Goal: Task Accomplishment & Management: Manage account settings

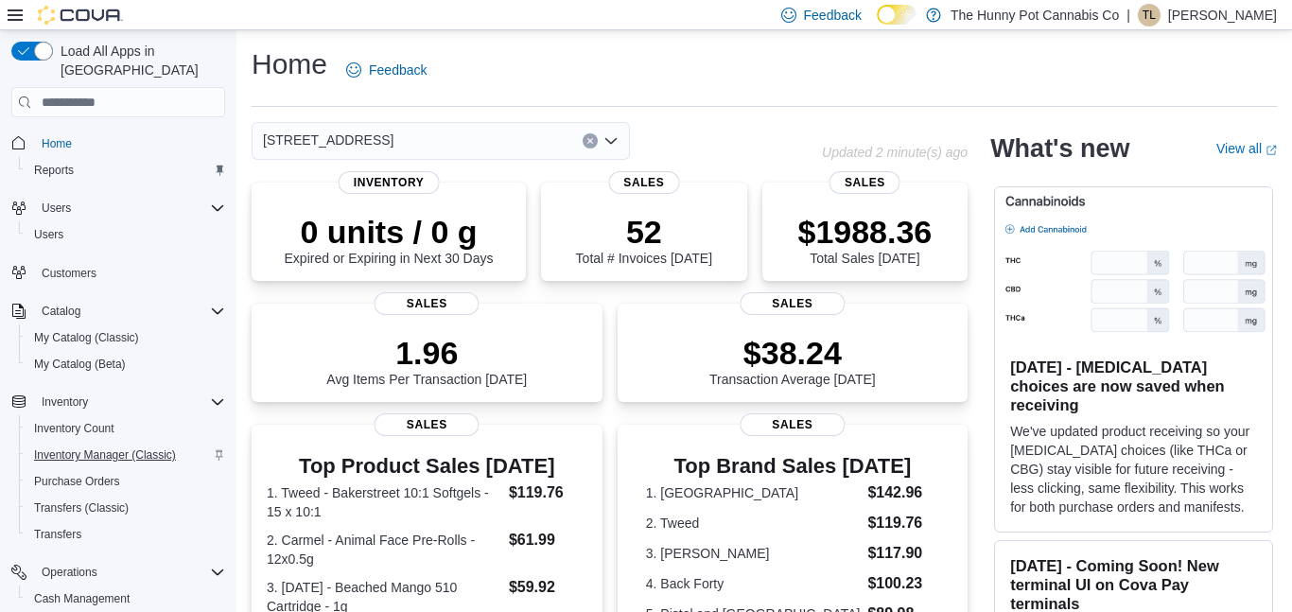
scroll to position [75, 0]
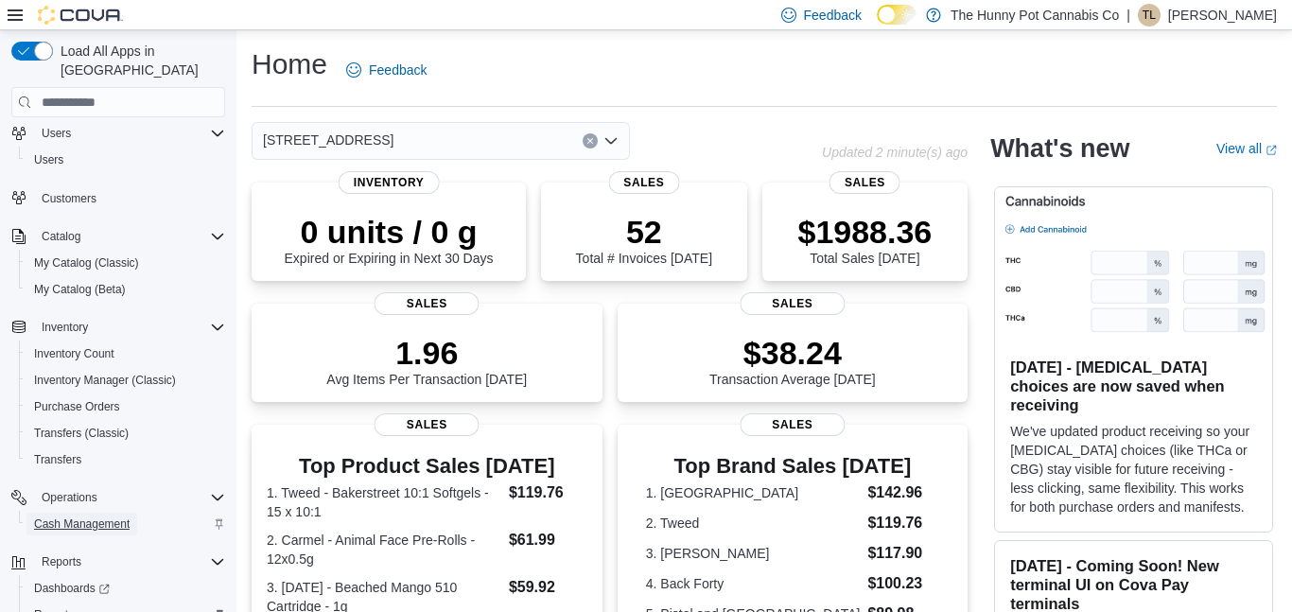
click at [59, 517] on span "Cash Management" at bounding box center [82, 524] width 96 height 15
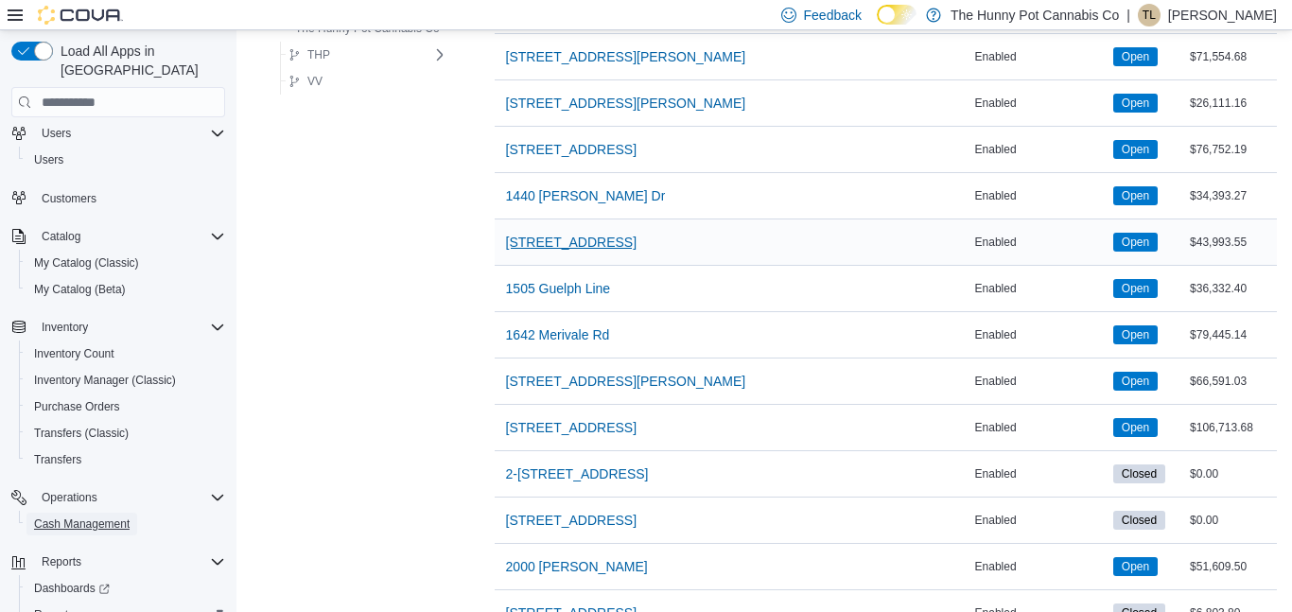
scroll to position [447, 0]
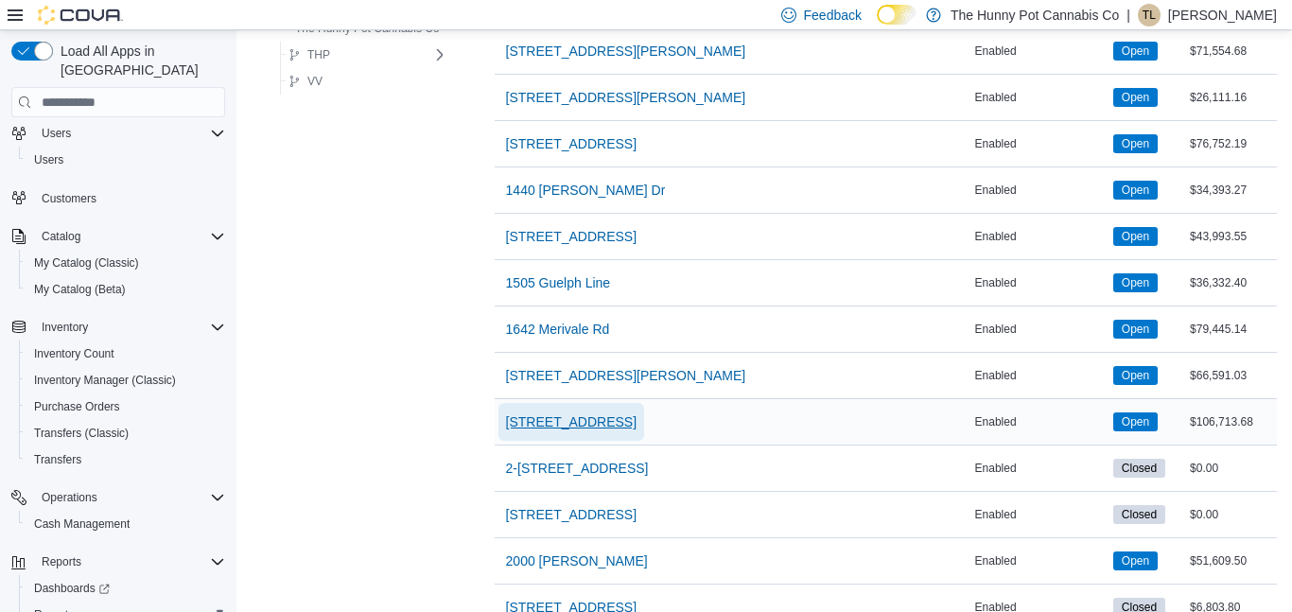
click at [572, 425] on span "[STREET_ADDRESS]" at bounding box center [571, 421] width 131 height 19
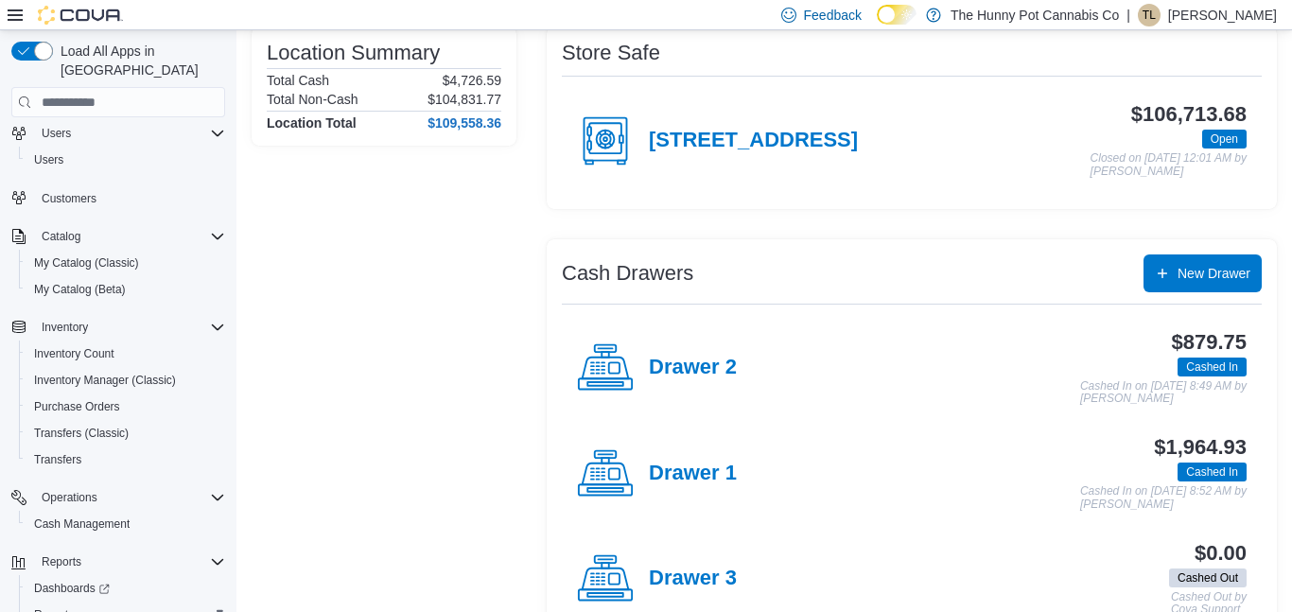
scroll to position [163, 0]
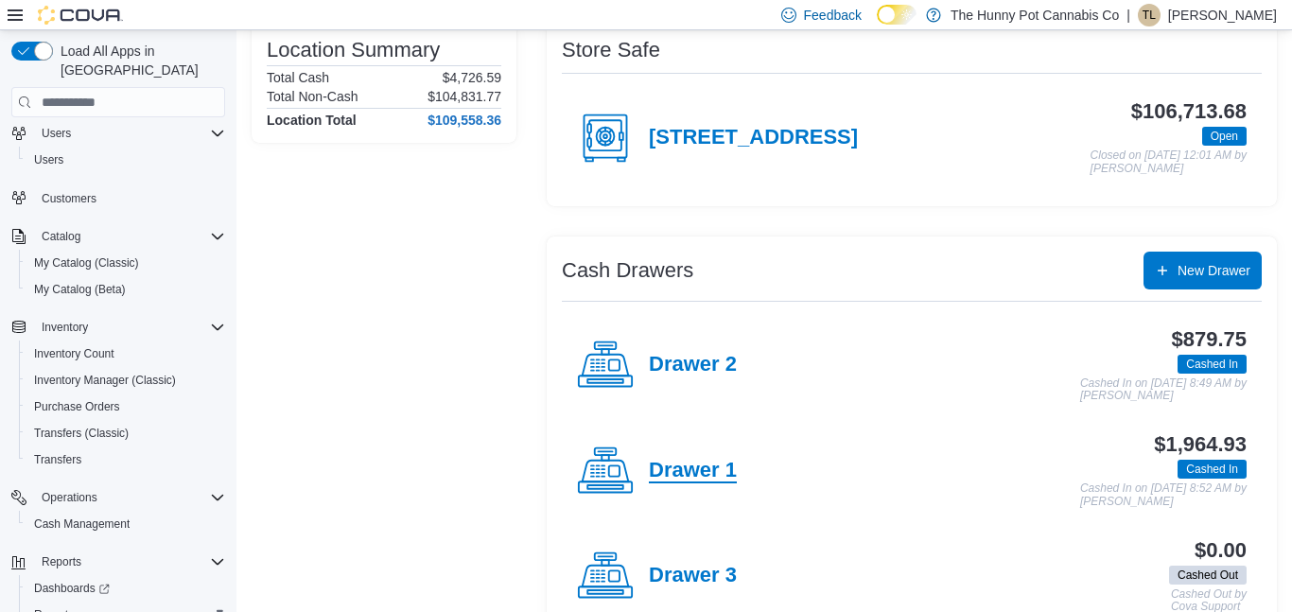
click at [685, 463] on h4 "Drawer 1" at bounding box center [693, 471] width 88 height 25
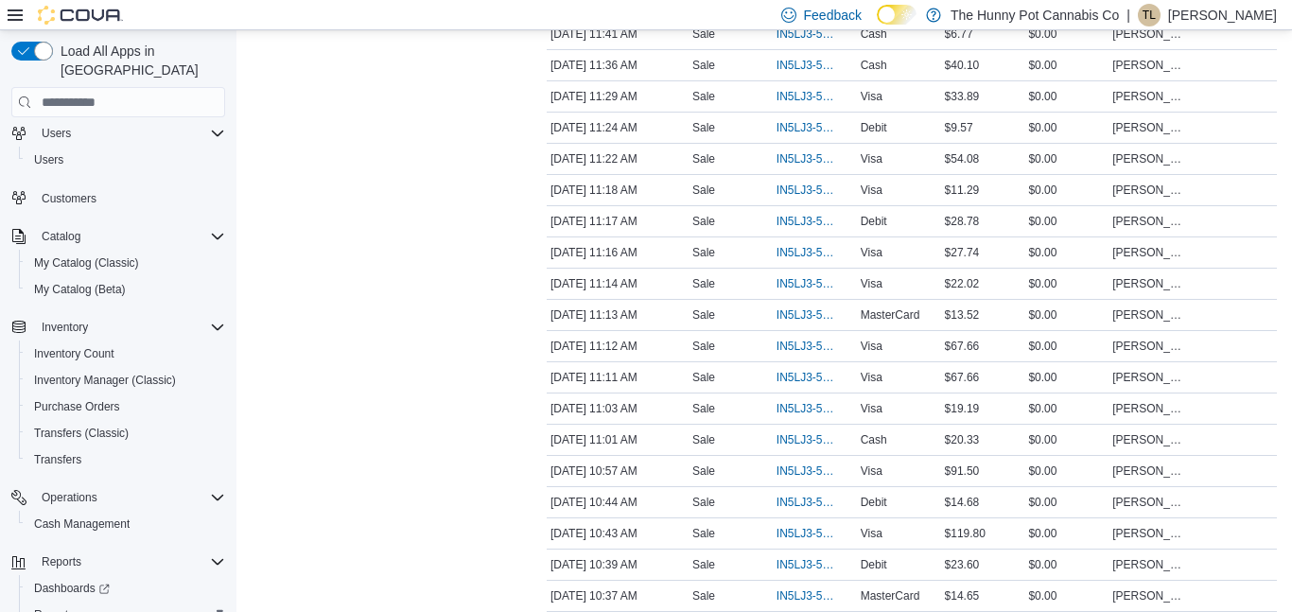
scroll to position [567, 0]
click at [820, 254] on span "IN5LJ3-5952997" at bounding box center [806, 250] width 58 height 15
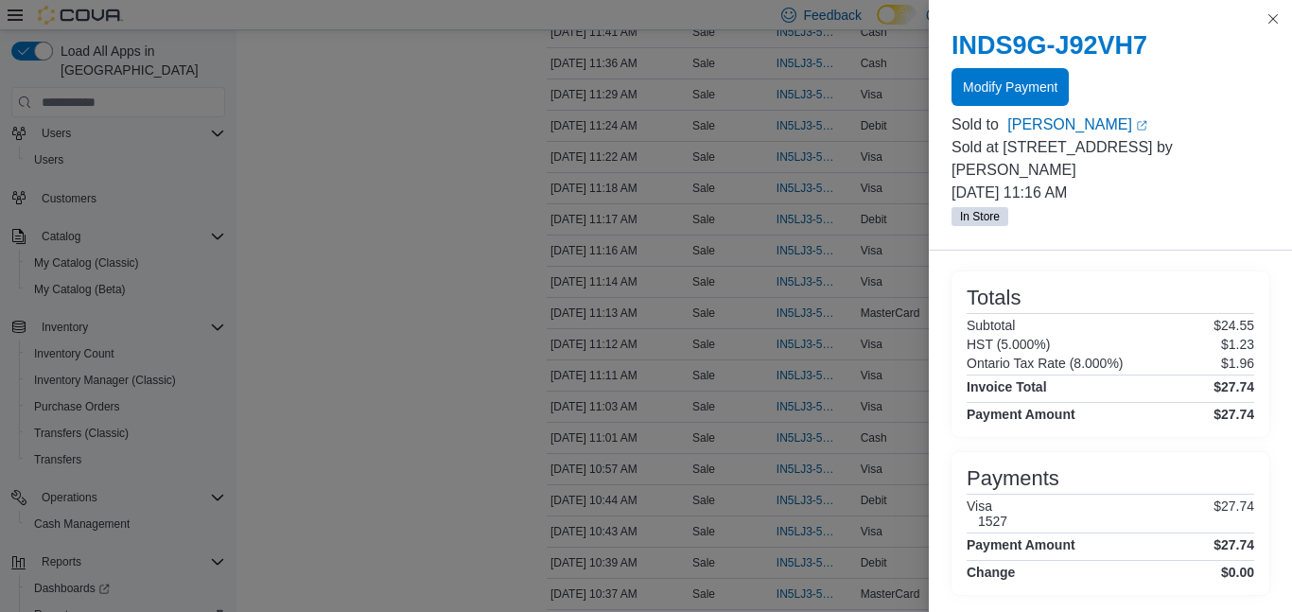
scroll to position [0, 0]
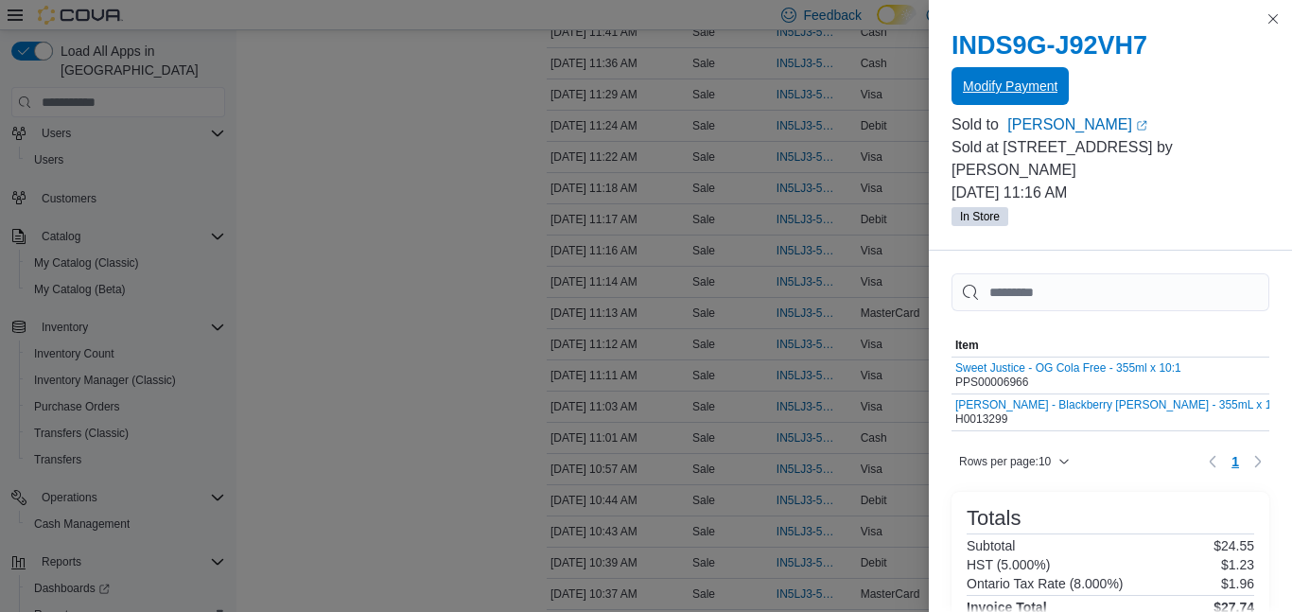
click at [1013, 79] on span "Modify Payment" at bounding box center [1010, 86] width 95 height 19
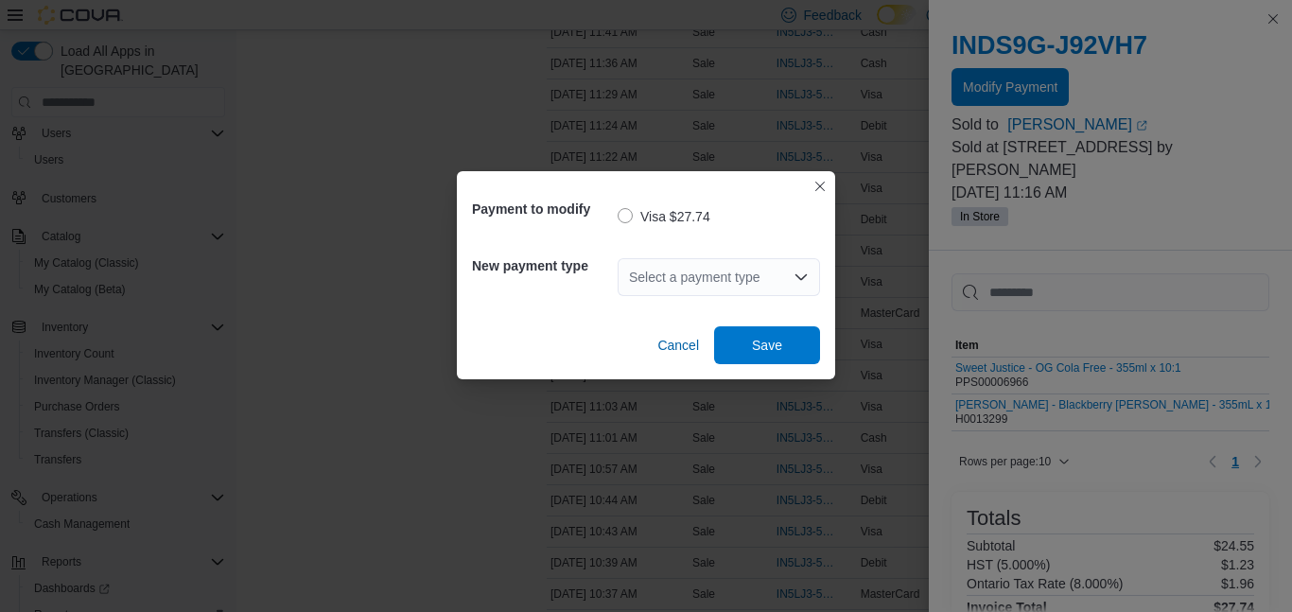
click at [759, 282] on div "Select a payment type" at bounding box center [719, 277] width 202 height 38
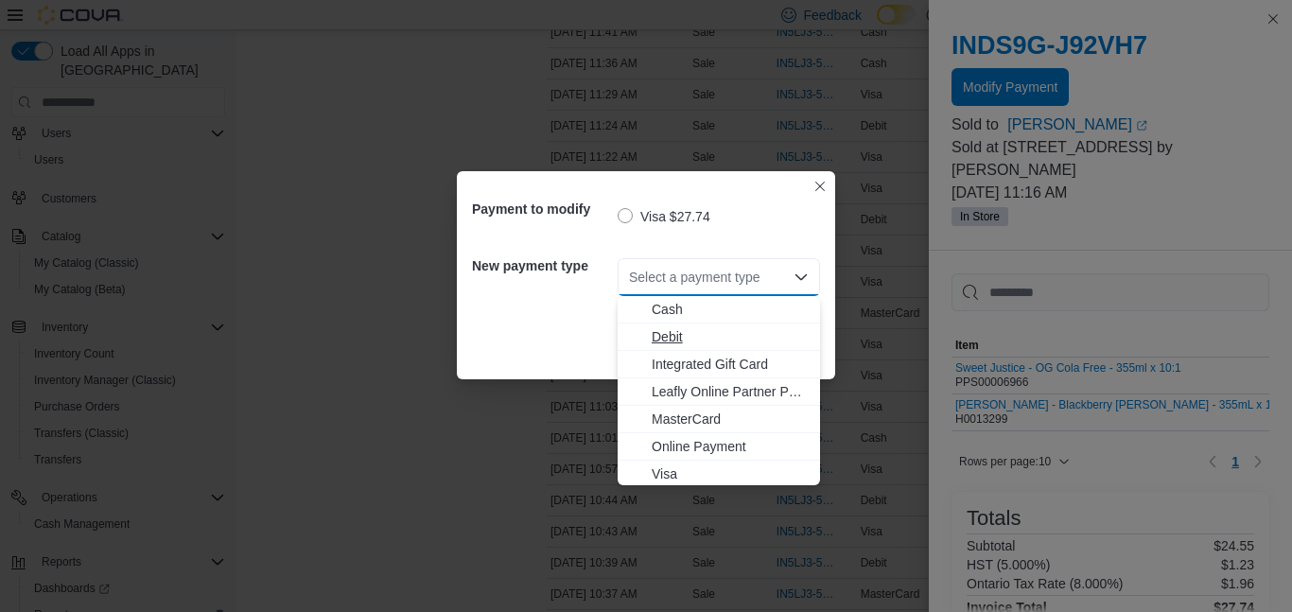
click at [748, 333] on span "Debit" at bounding box center [730, 336] width 157 height 19
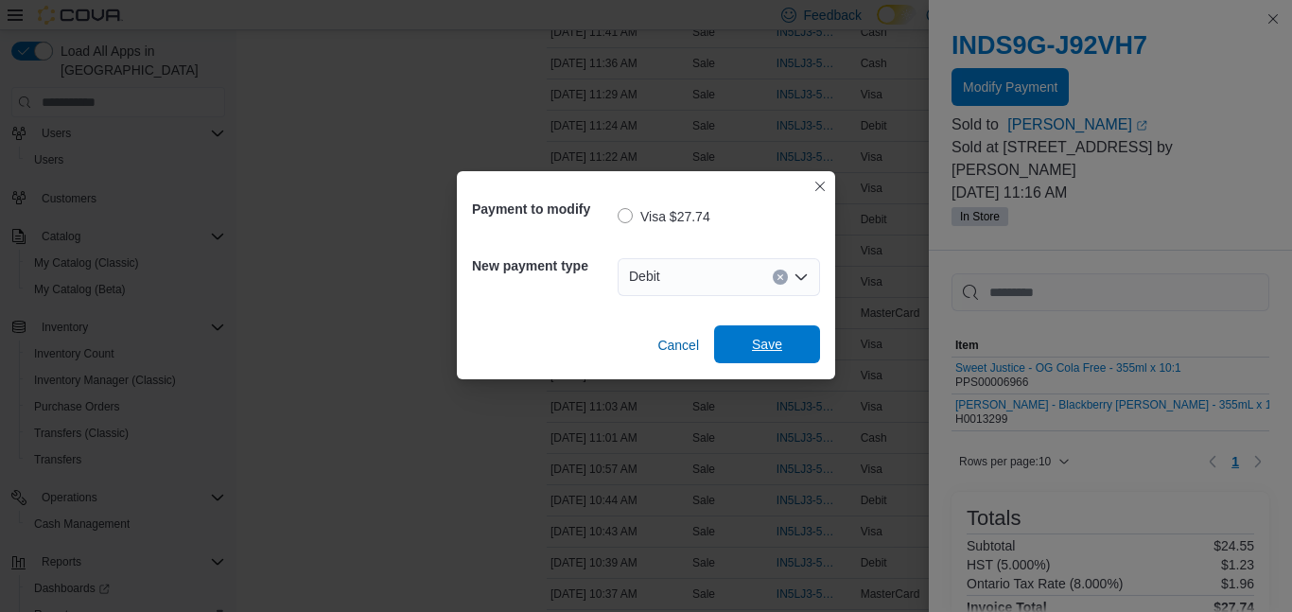
click at [765, 328] on span "Save" at bounding box center [767, 344] width 83 height 38
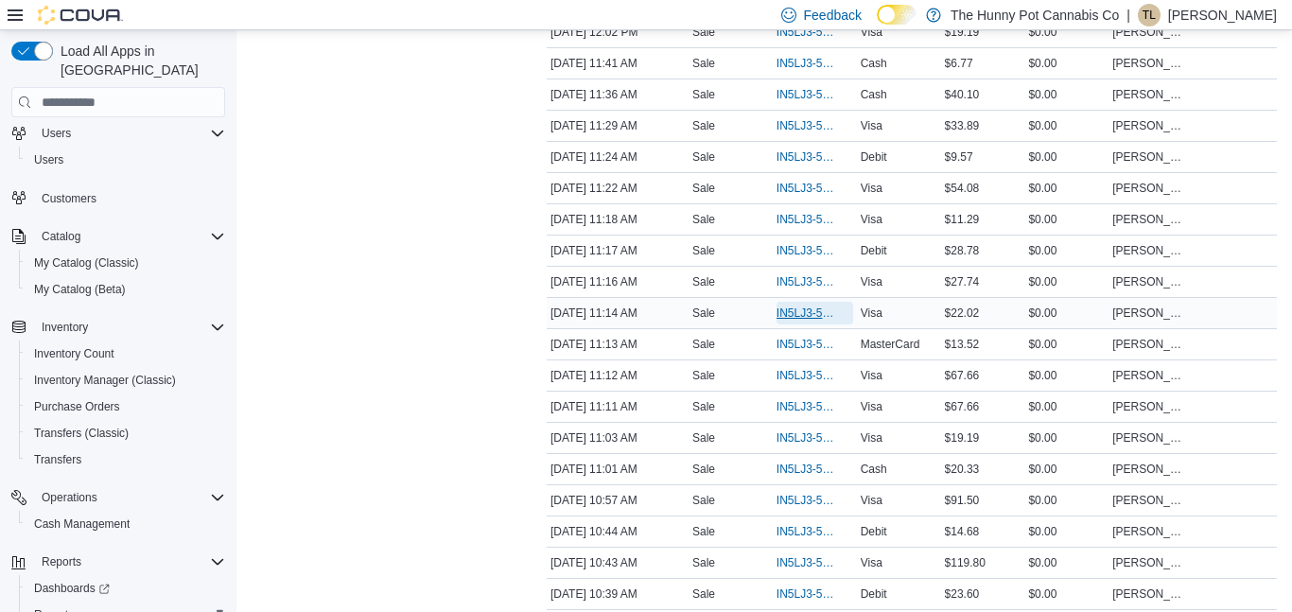
click at [785, 311] on span "IN5LJ3-5952987" at bounding box center [806, 313] width 58 height 15
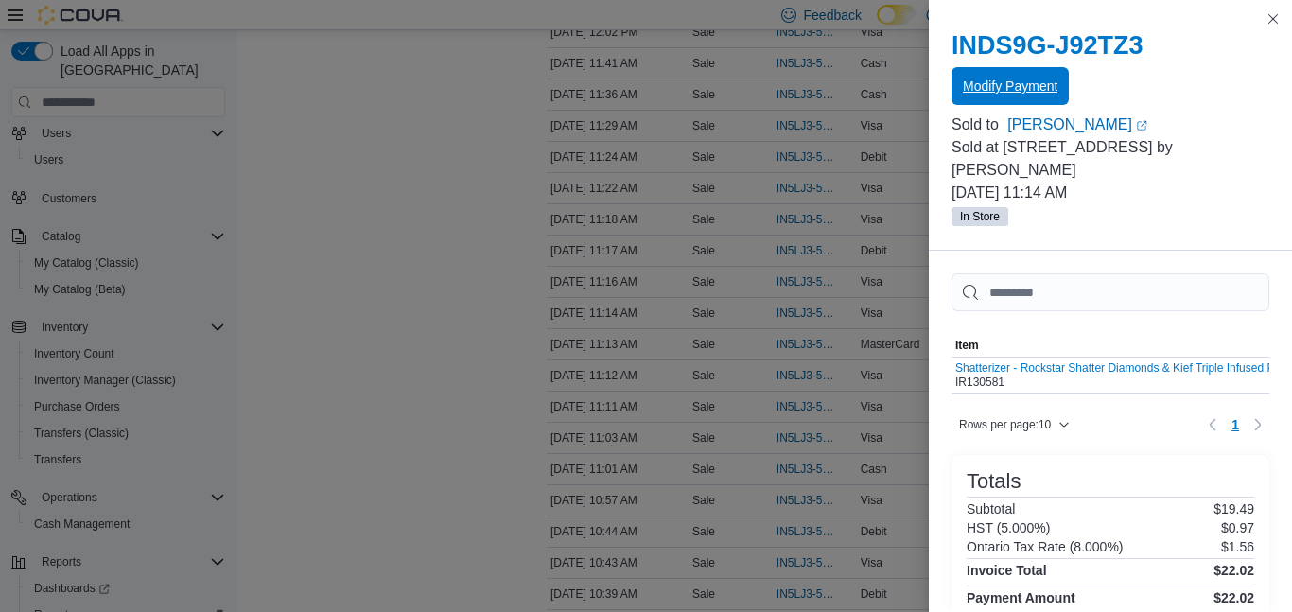
click at [1012, 72] on span "Modify Payment" at bounding box center [1010, 86] width 95 height 38
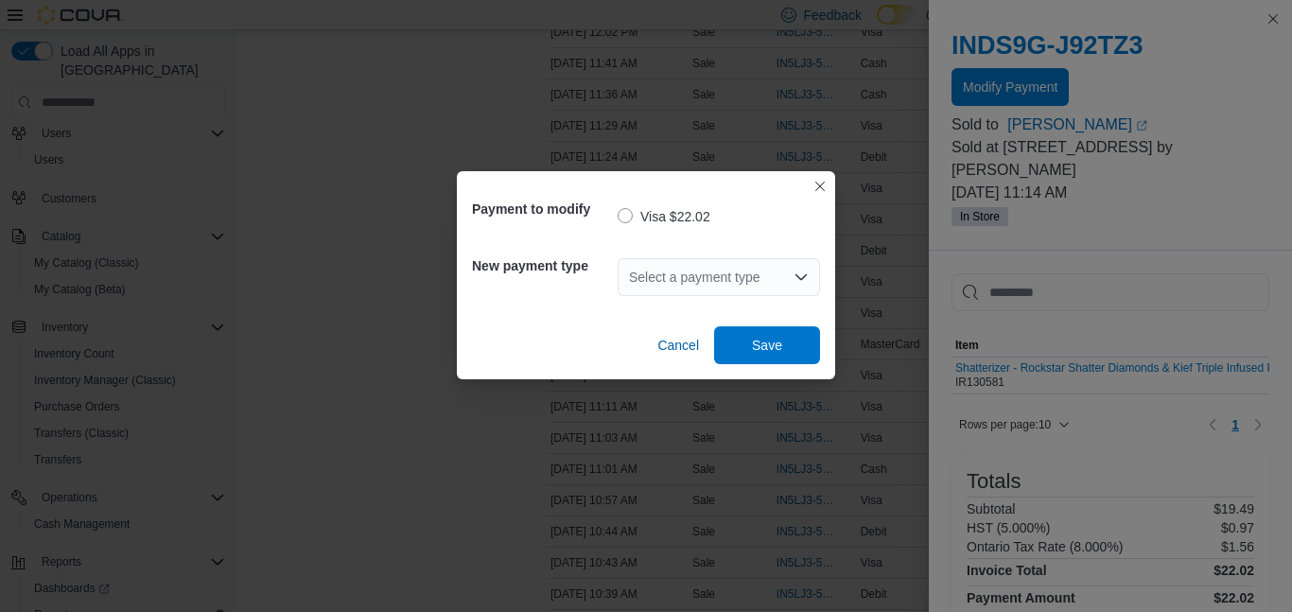
click at [717, 278] on div "Select a payment type" at bounding box center [719, 277] width 202 height 38
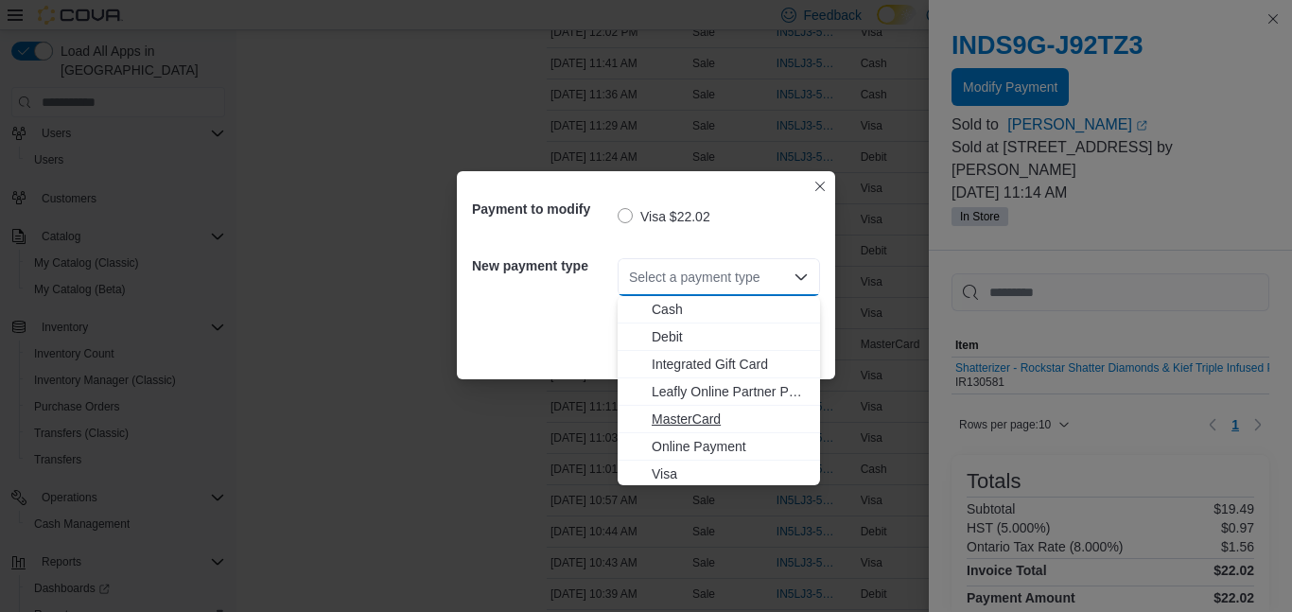
click at [698, 415] on span "MasterCard" at bounding box center [730, 419] width 157 height 19
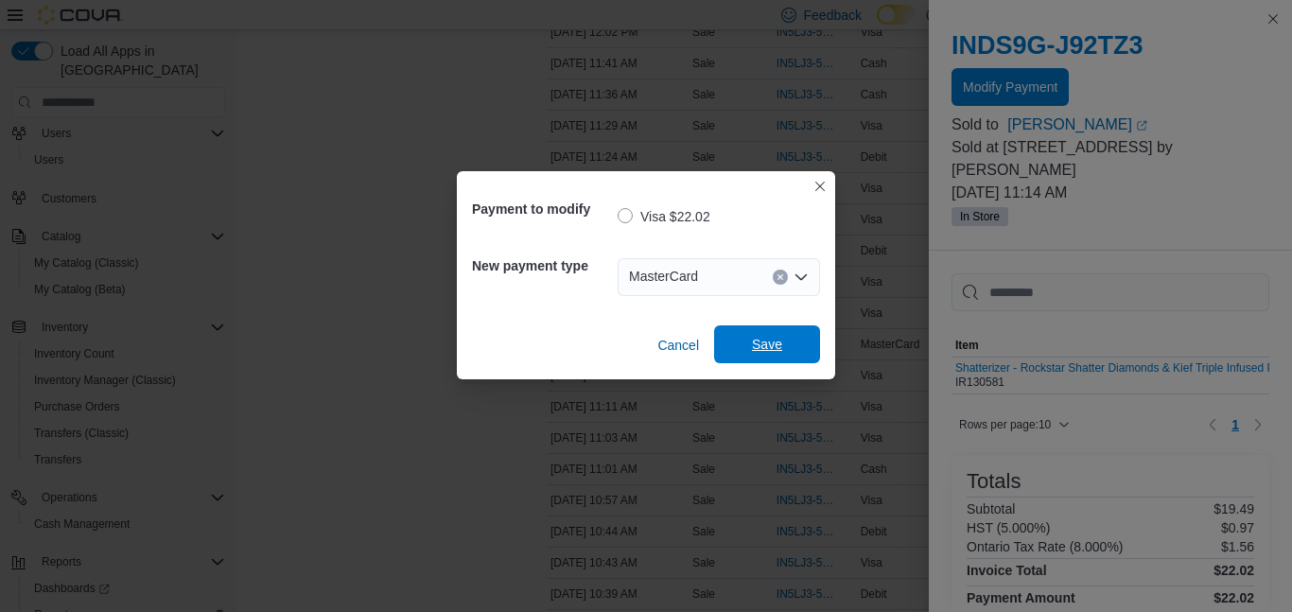
click at [759, 345] on span "Save" at bounding box center [767, 344] width 30 height 19
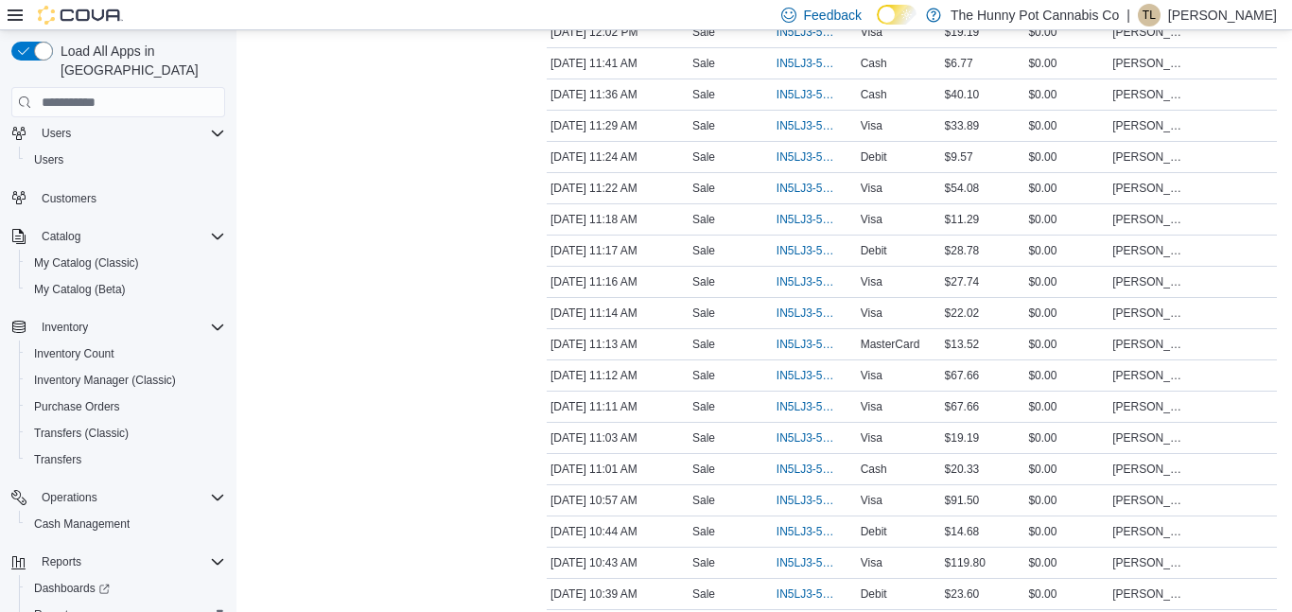
click at [405, 167] on div "Transactions Summary # of Sales 43 # of Refunds 0 Total Transactions 44 Sales S…" at bounding box center [384, 472] width 265 height 1767
click at [787, 437] on span "IN5LJ3-5952934" at bounding box center [806, 437] width 58 height 15
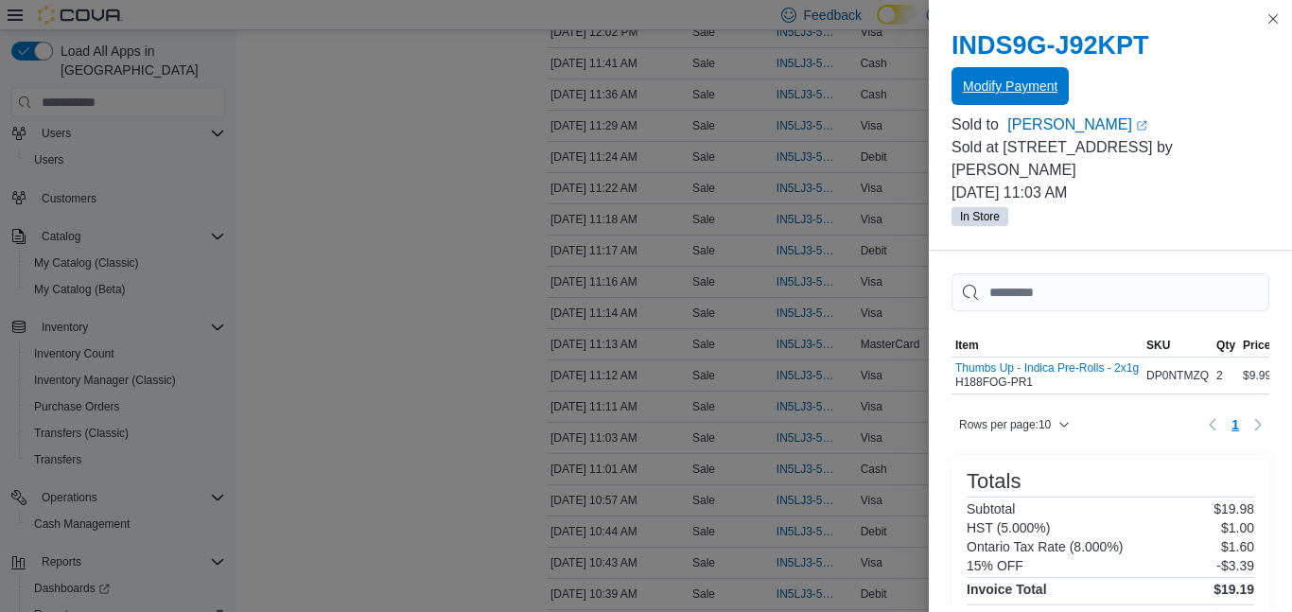
click at [978, 90] on span "Modify Payment" at bounding box center [1010, 86] width 95 height 19
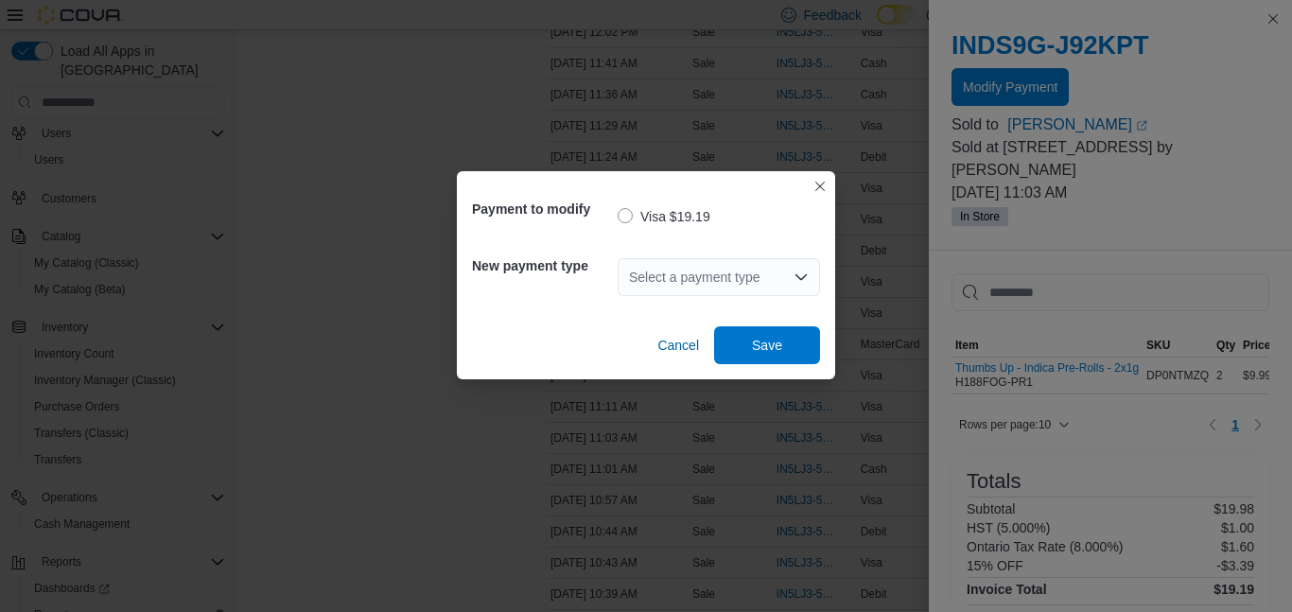
click at [706, 278] on div "Select a payment type" at bounding box center [719, 277] width 202 height 38
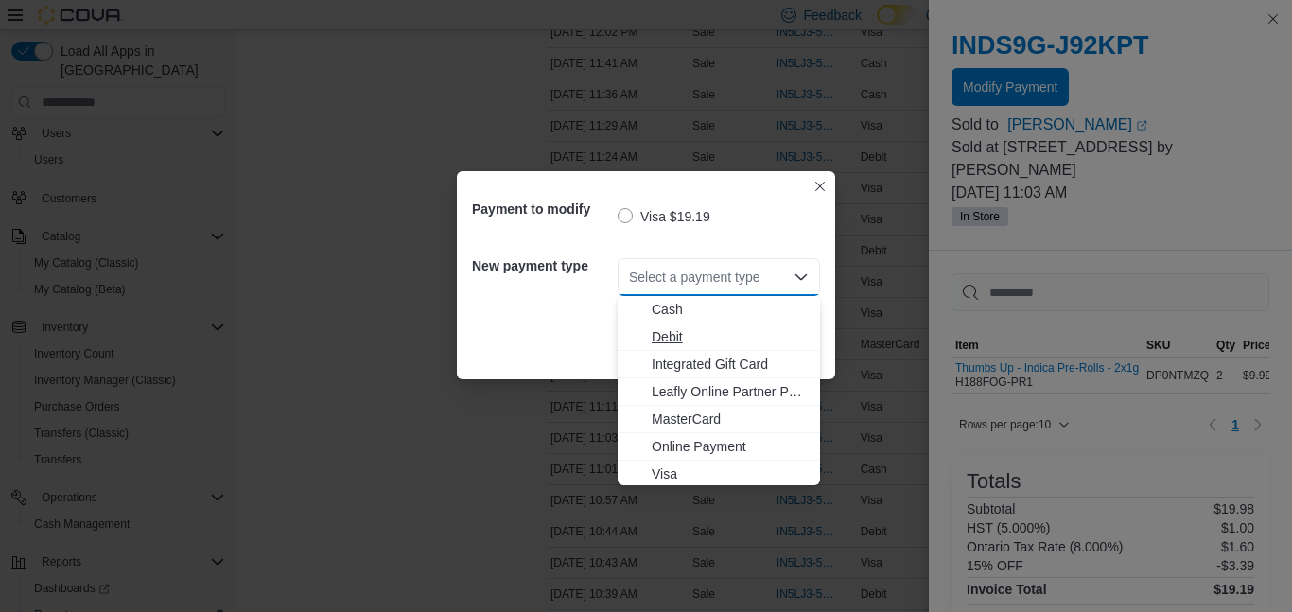
click at [705, 344] on span "Debit" at bounding box center [730, 336] width 157 height 19
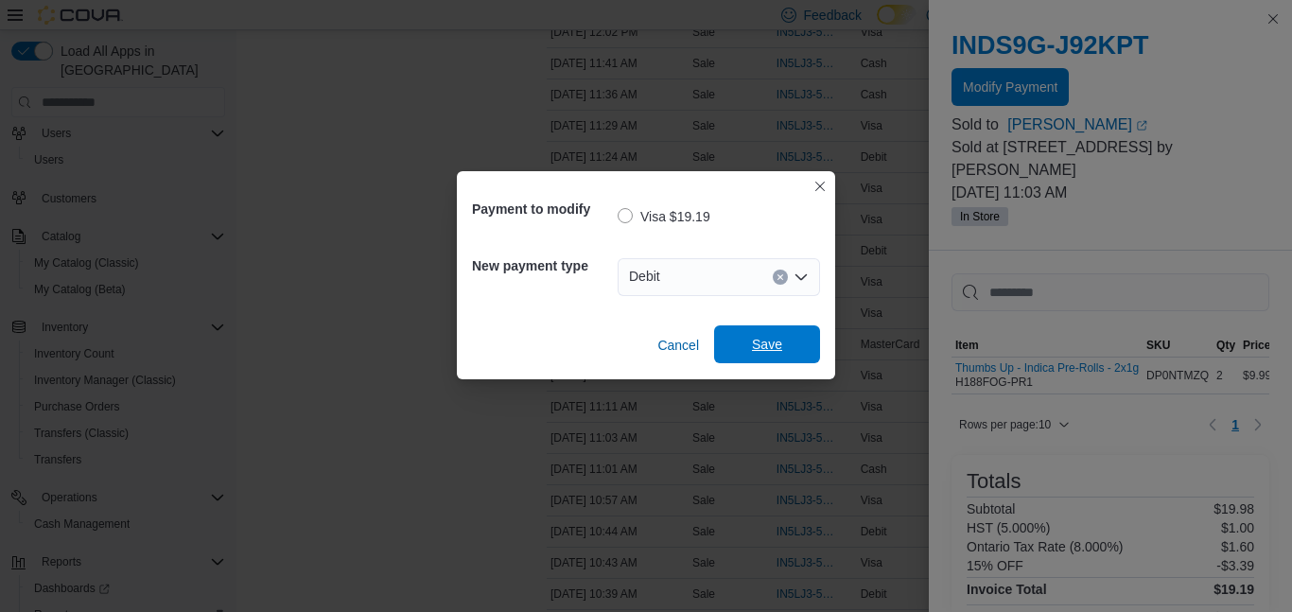
click at [741, 344] on span "Save" at bounding box center [767, 344] width 83 height 38
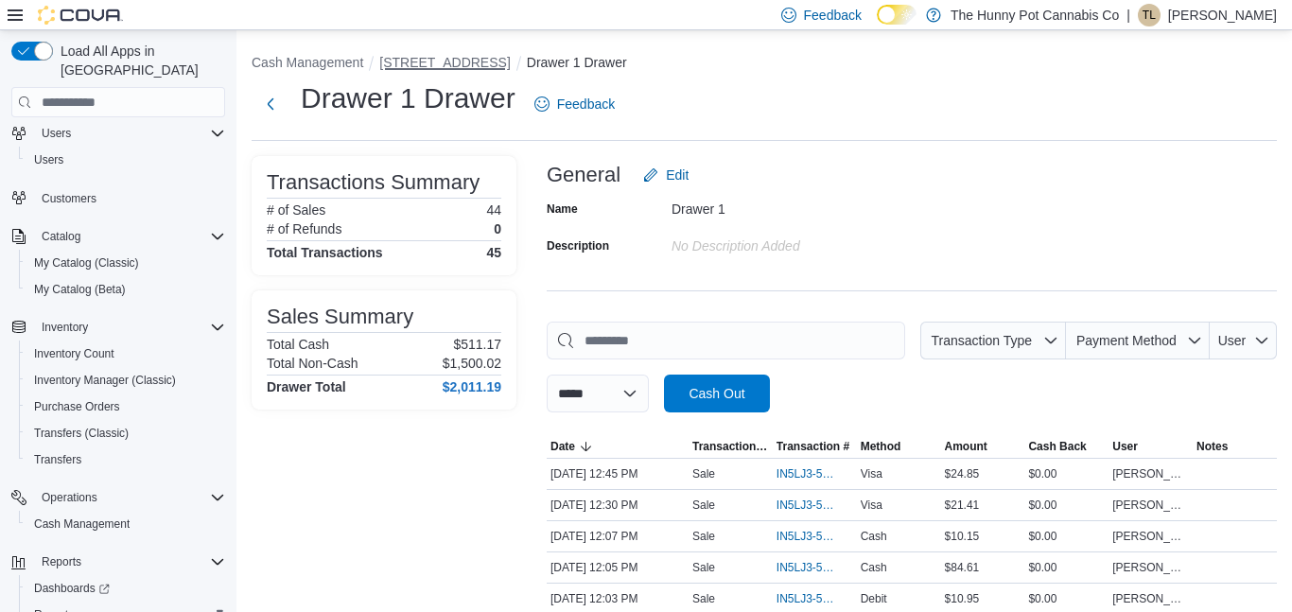
click at [406, 62] on button "[STREET_ADDRESS]" at bounding box center [444, 62] width 131 height 15
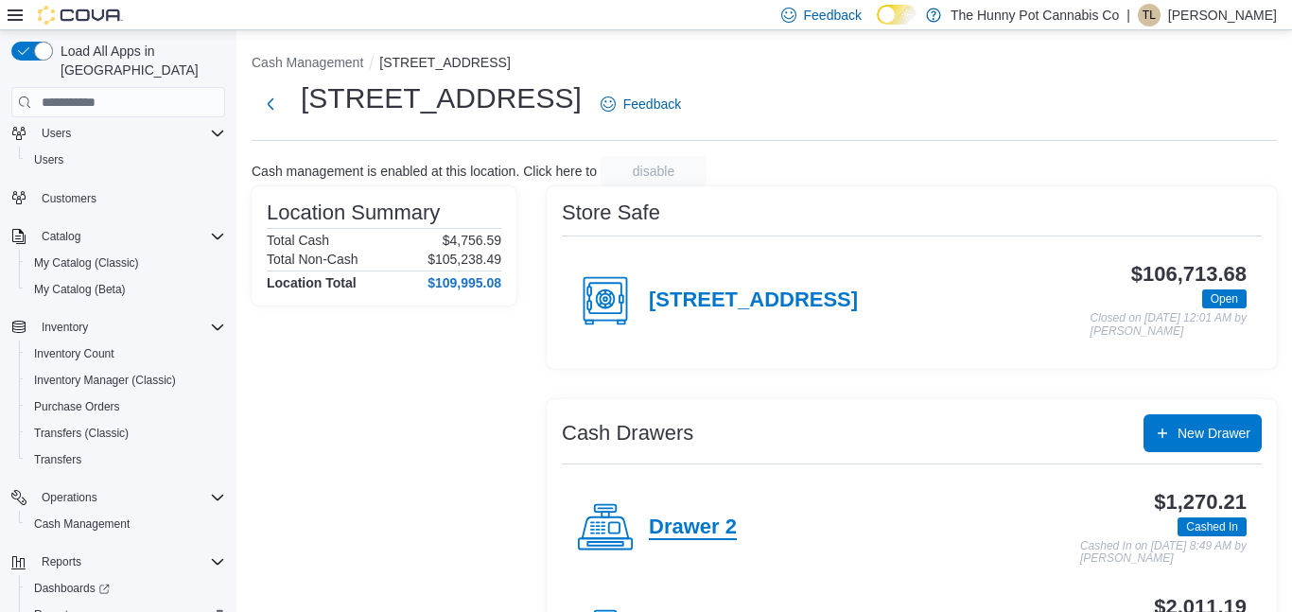
click at [725, 533] on h4 "Drawer 2" at bounding box center [693, 528] width 88 height 25
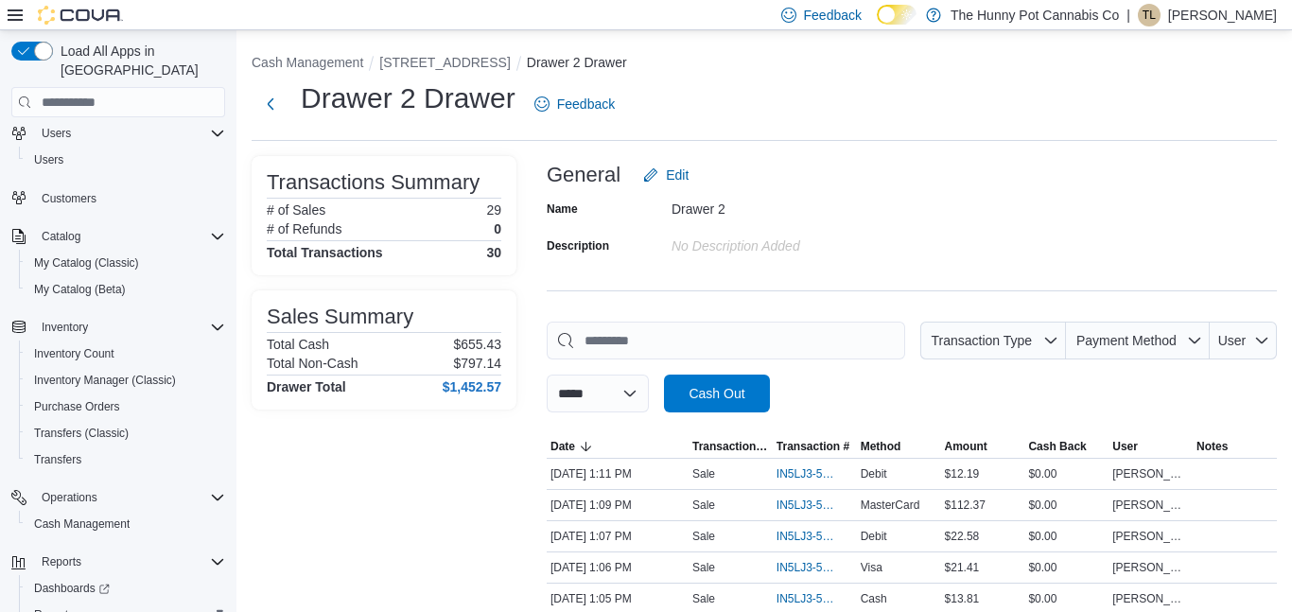
scroll to position [698, 0]
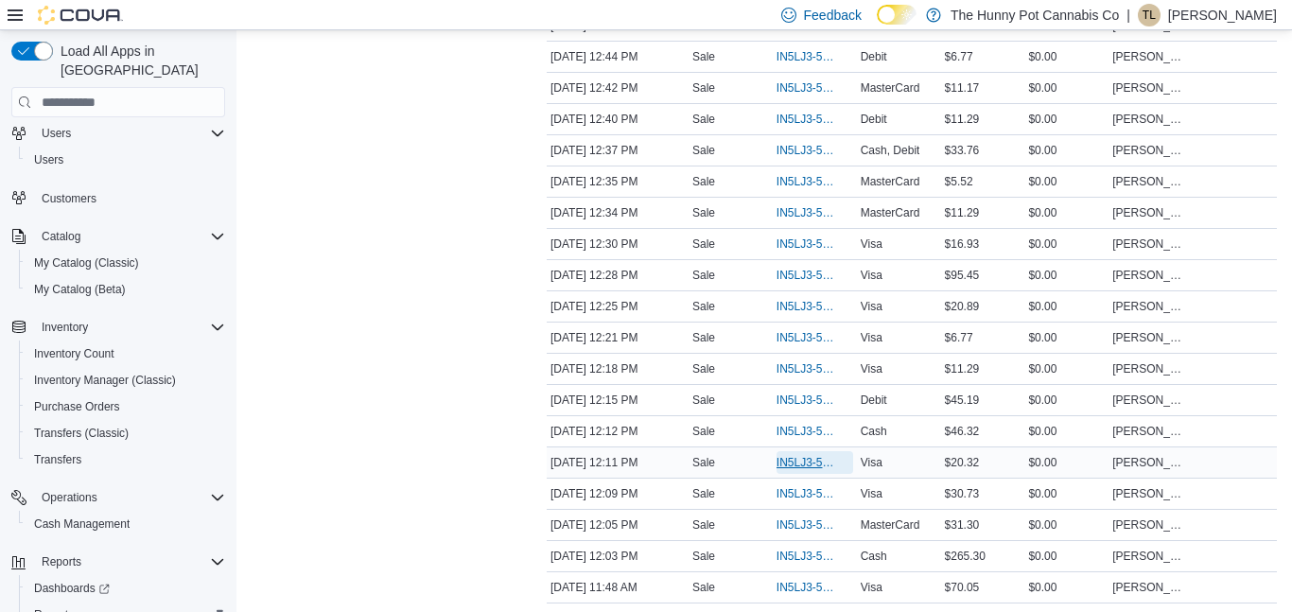
click at [787, 464] on span "IN5LJ3-5953315" at bounding box center [806, 462] width 58 height 15
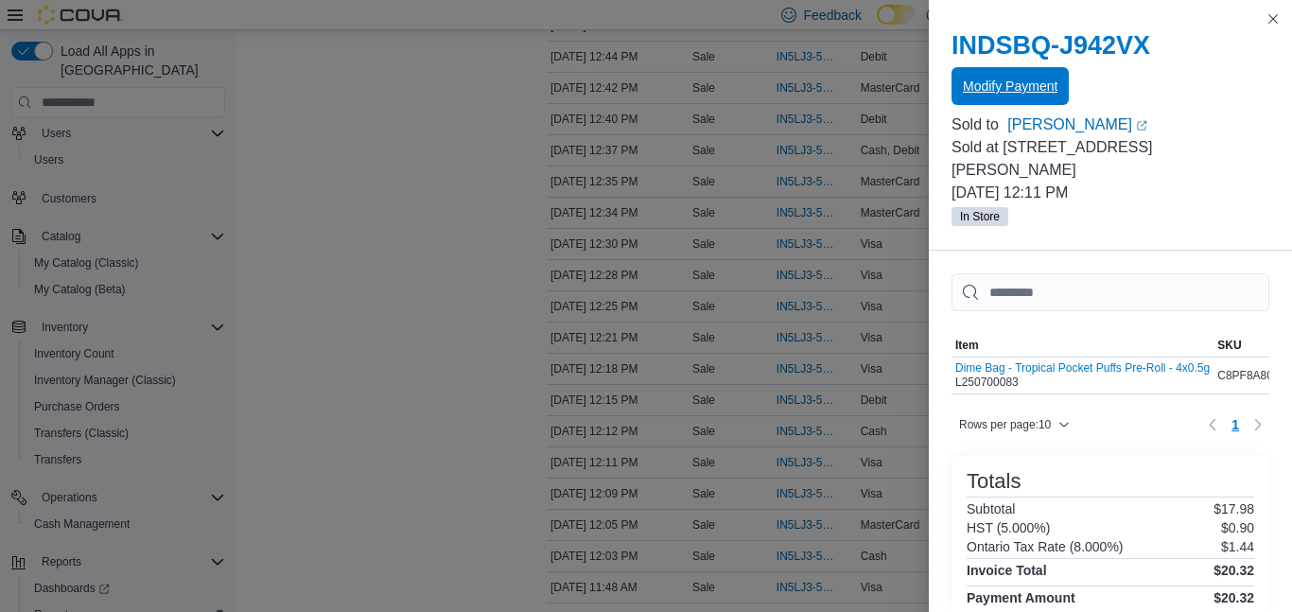
click at [1032, 84] on span "Modify Payment" at bounding box center [1010, 86] width 95 height 19
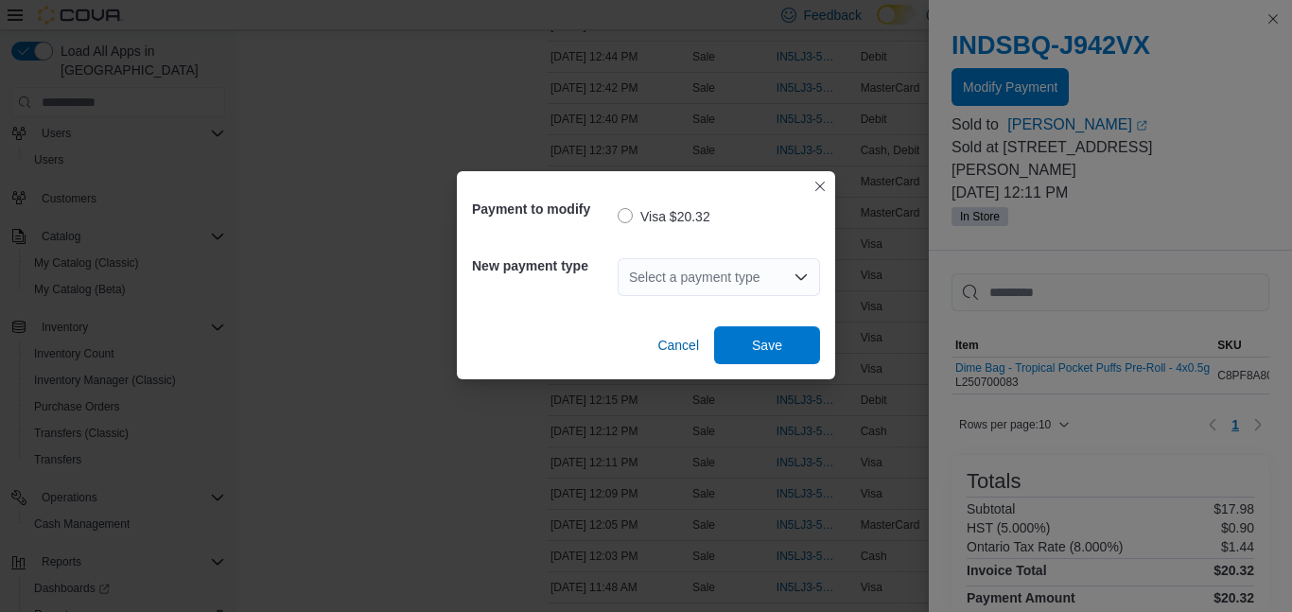
click at [674, 282] on div "Select a payment type" at bounding box center [719, 277] width 202 height 38
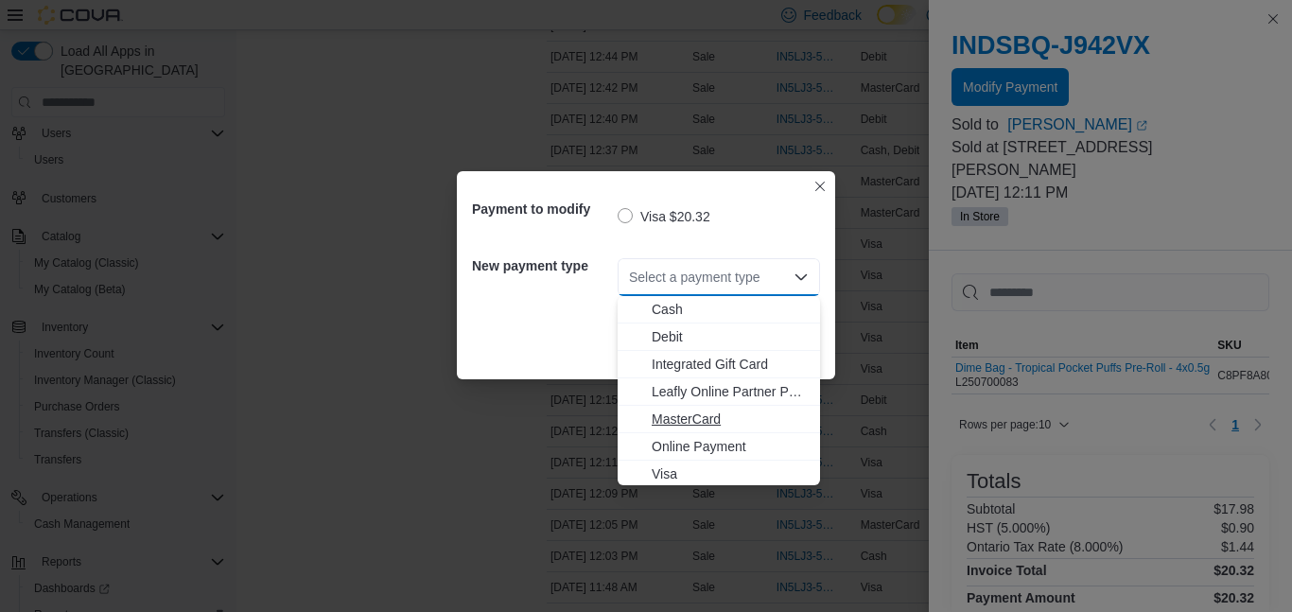
click at [677, 429] on button "MasterCard" at bounding box center [719, 419] width 202 height 27
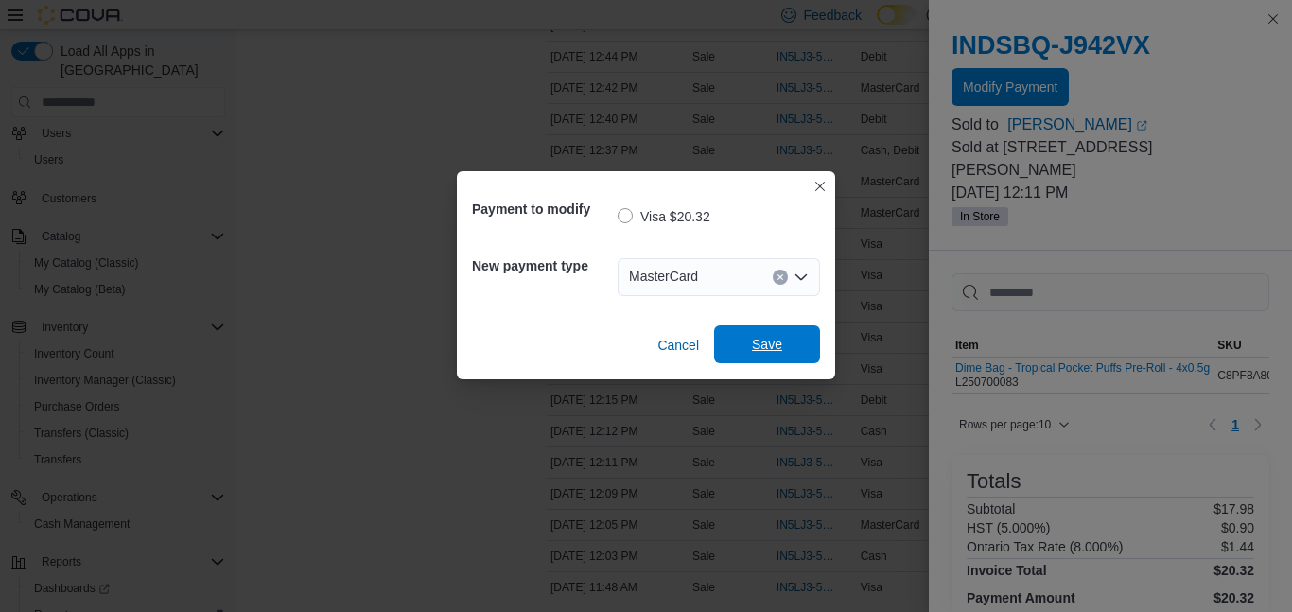
click at [769, 326] on span "Save" at bounding box center [767, 344] width 83 height 38
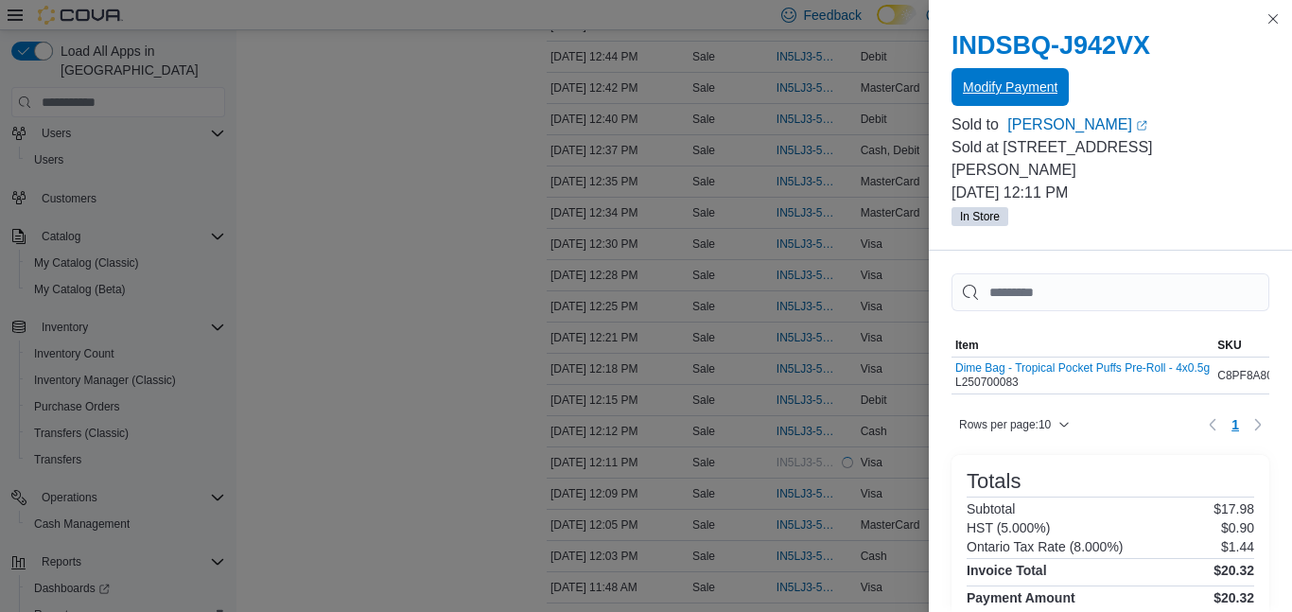
scroll to position [0, 0]
